Goal: Transaction & Acquisition: Download file/media

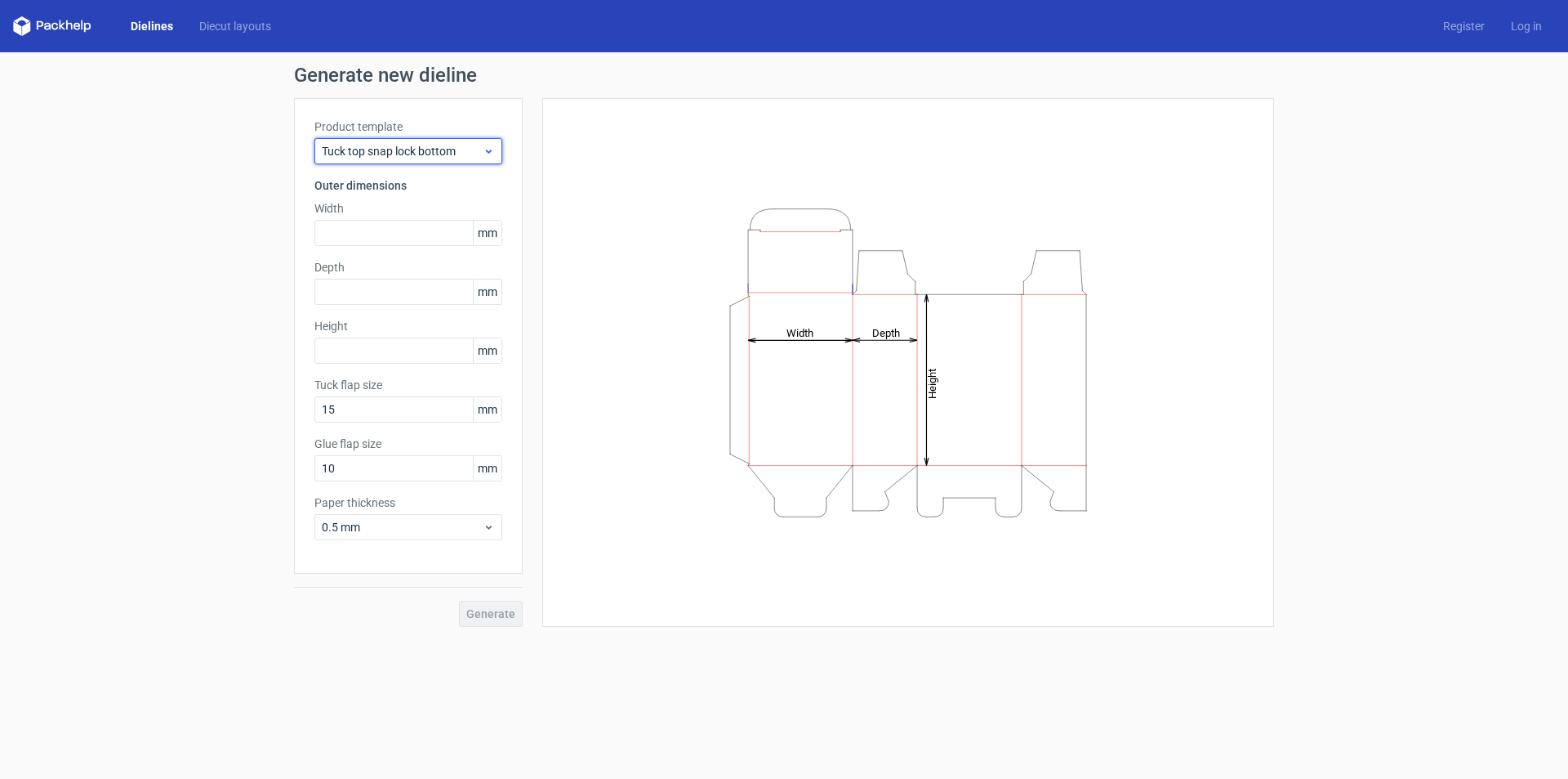
click at [387, 145] on div "Tuck top snap lock bottom" at bounding box center [408, 151] width 188 height 27
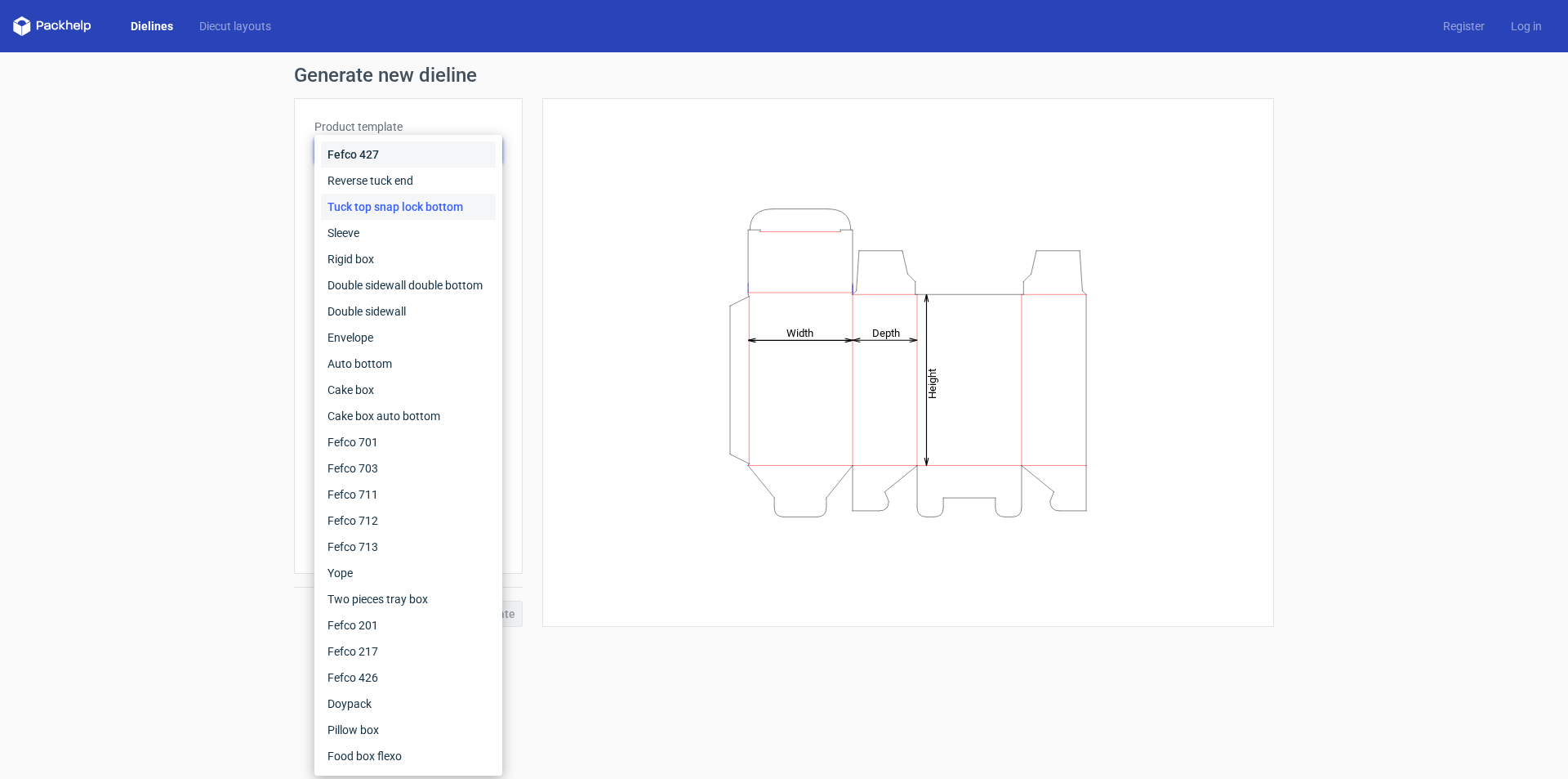
click at [382, 150] on div "Fefco 427" at bounding box center [408, 154] width 175 height 27
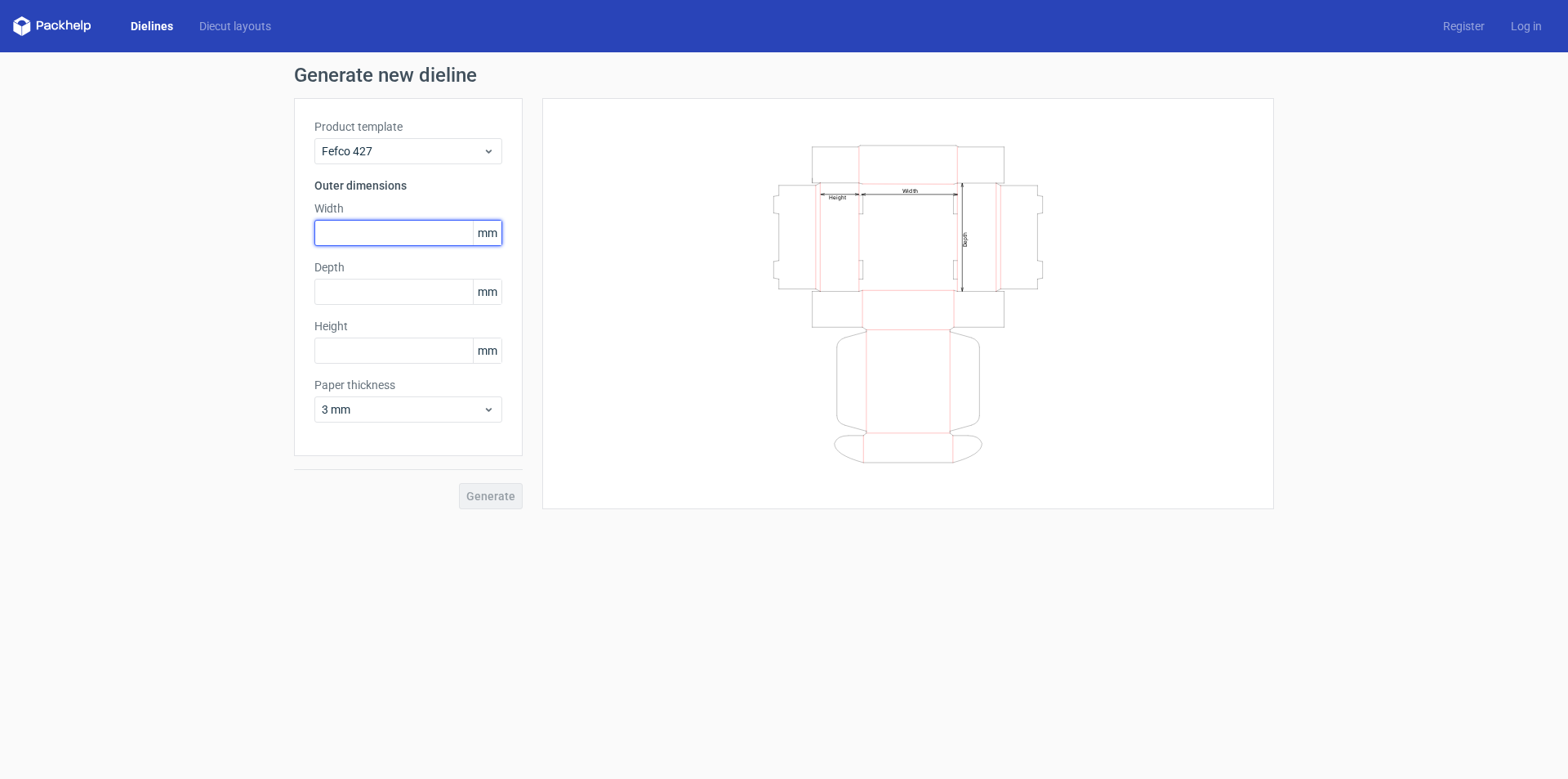
click at [373, 227] on input "text" at bounding box center [408, 233] width 188 height 27
type input "280"
click at [379, 290] on input "text" at bounding box center [408, 291] width 188 height 27
type input "102"
click at [359, 348] on input "text" at bounding box center [408, 350] width 188 height 27
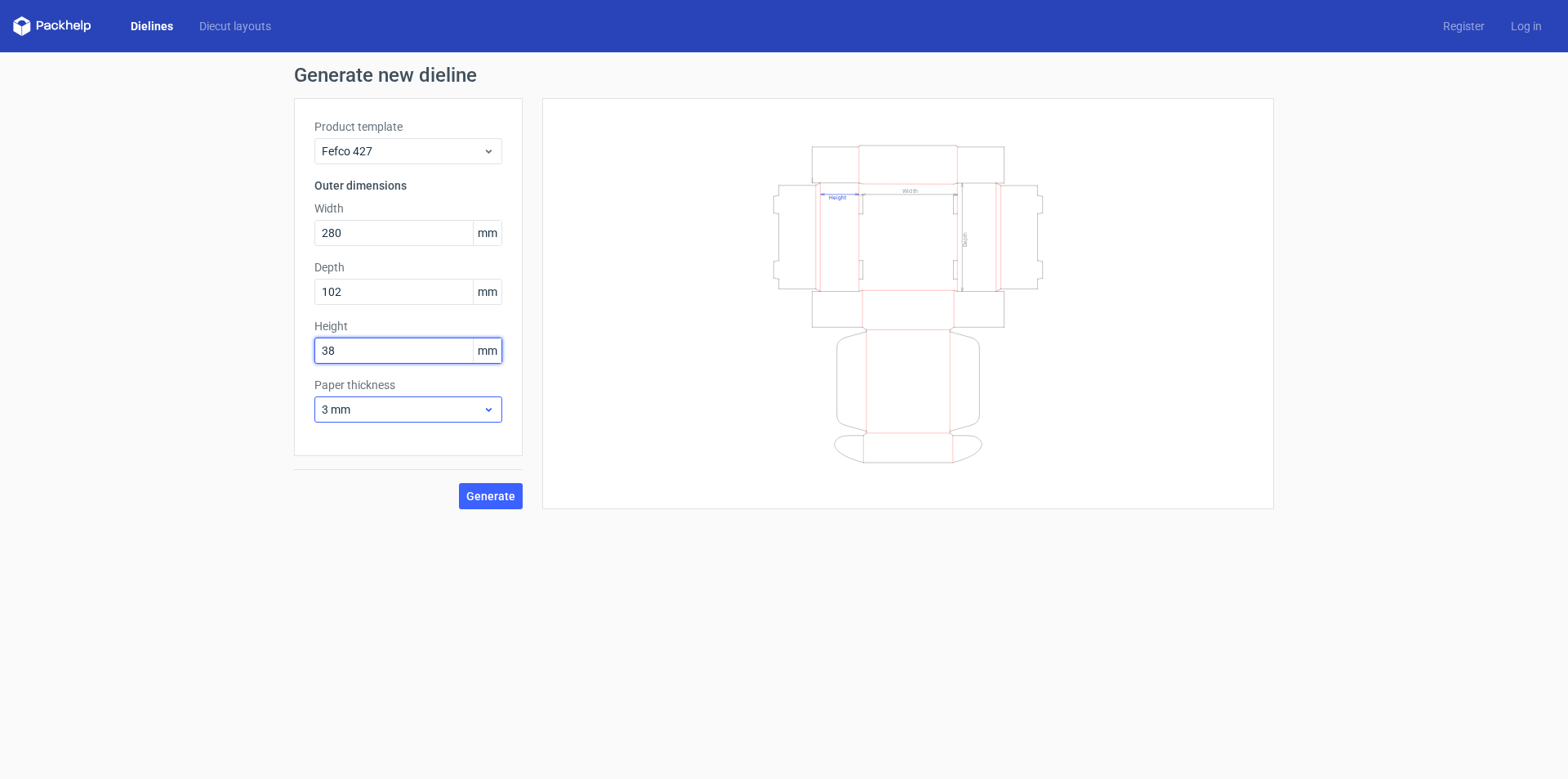
type input "38"
click at [488, 411] on use at bounding box center [489, 410] width 5 height 4
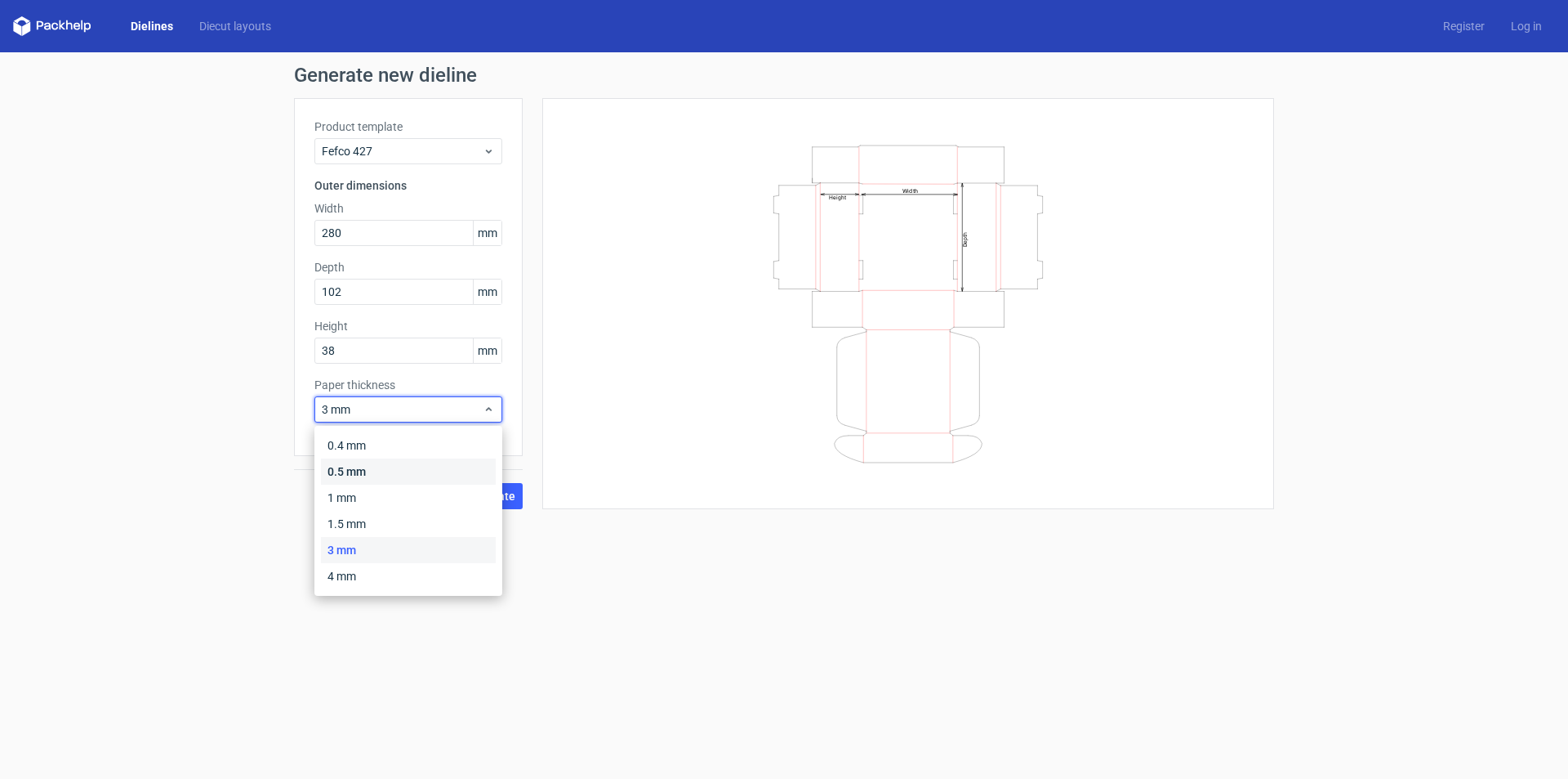
click at [407, 475] on div "0.5 mm" at bounding box center [408, 471] width 175 height 27
click at [457, 405] on span "0.5 mm" at bounding box center [402, 410] width 161 height 16
click at [390, 499] on div "1 mm" at bounding box center [408, 498] width 175 height 27
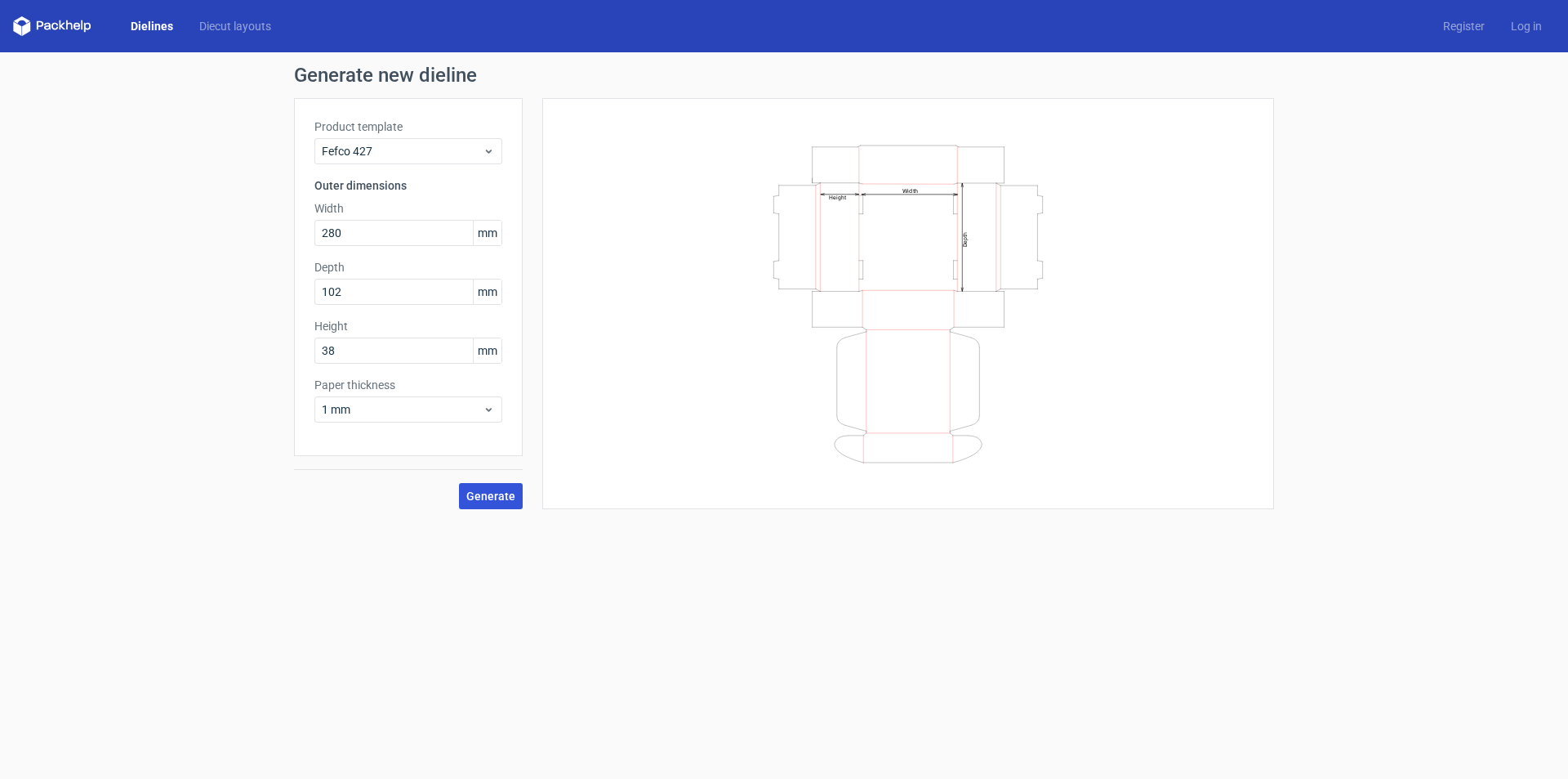
click at [487, 495] on span "Generate" at bounding box center [491, 496] width 49 height 11
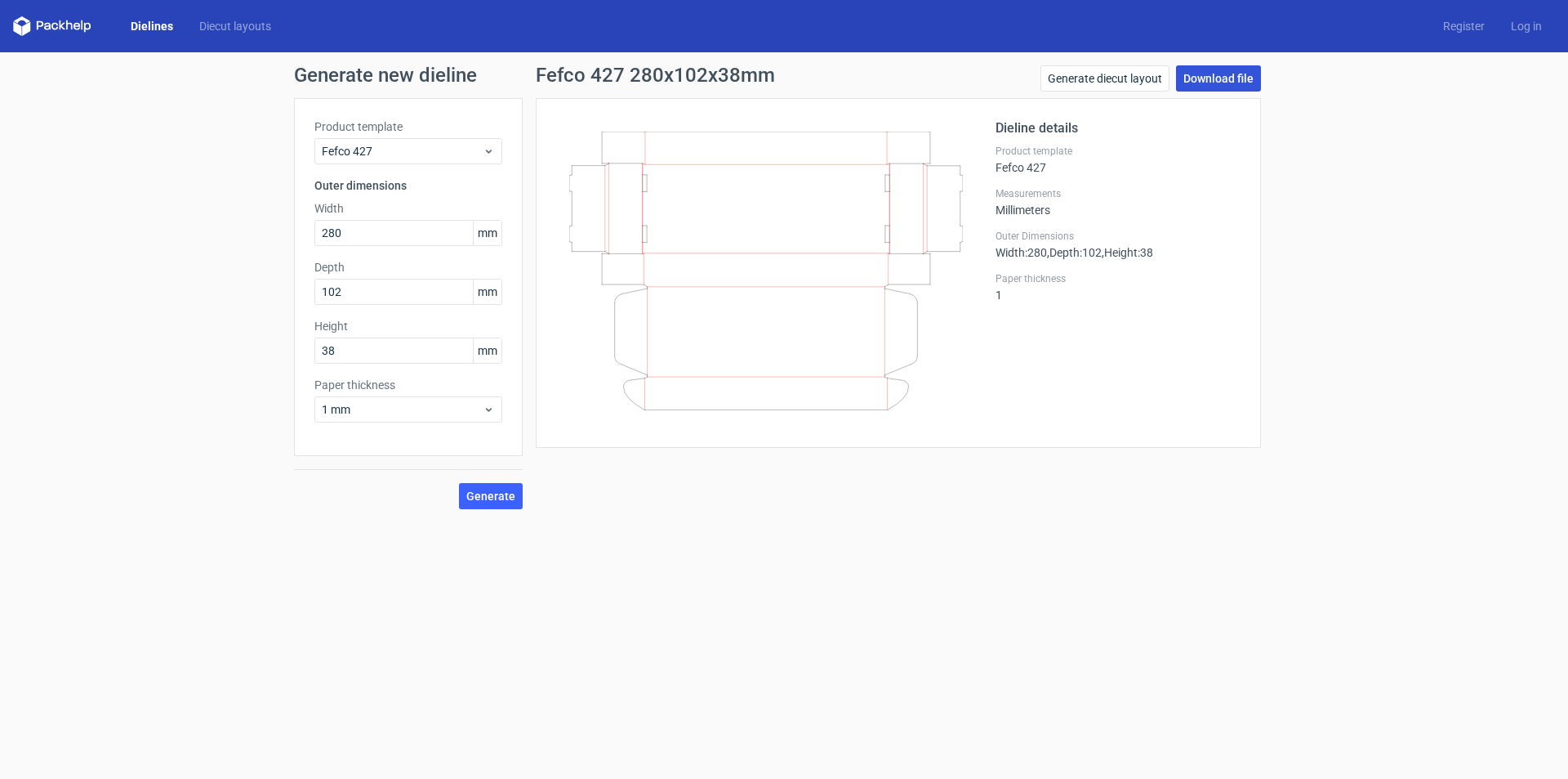
click at [1220, 77] on link "Download file" at bounding box center [1218, 78] width 85 height 27
